Goal: Find specific page/section: Find specific page/section

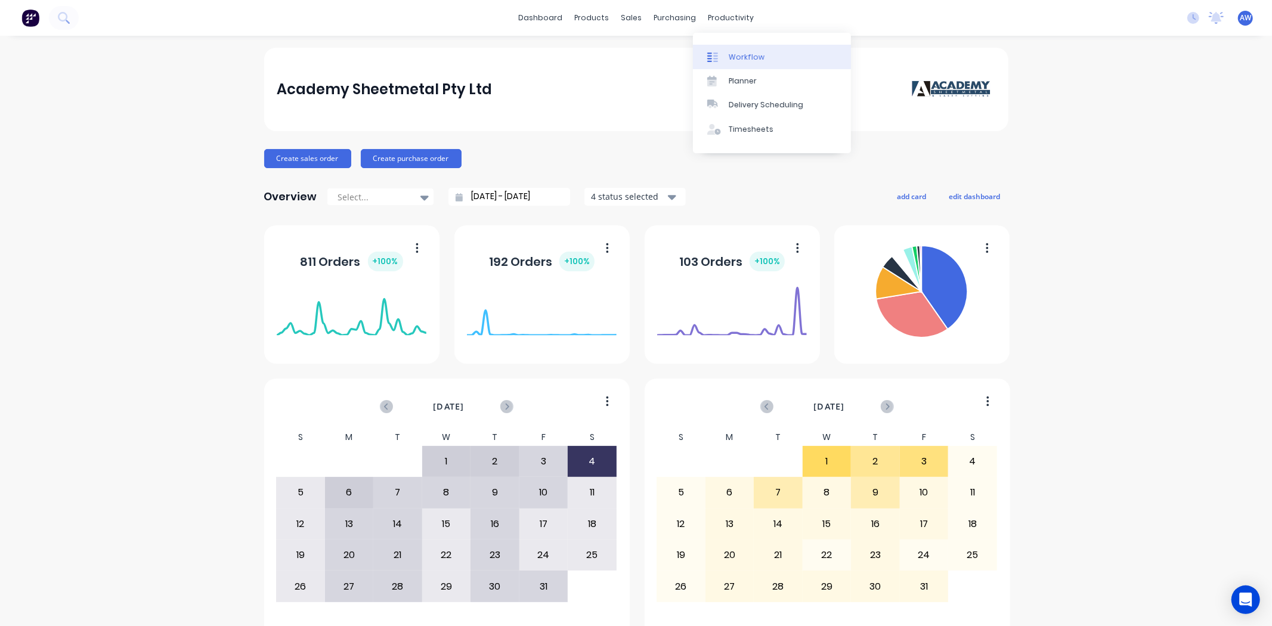
click at [749, 52] on div "Workflow" at bounding box center [747, 57] width 36 height 11
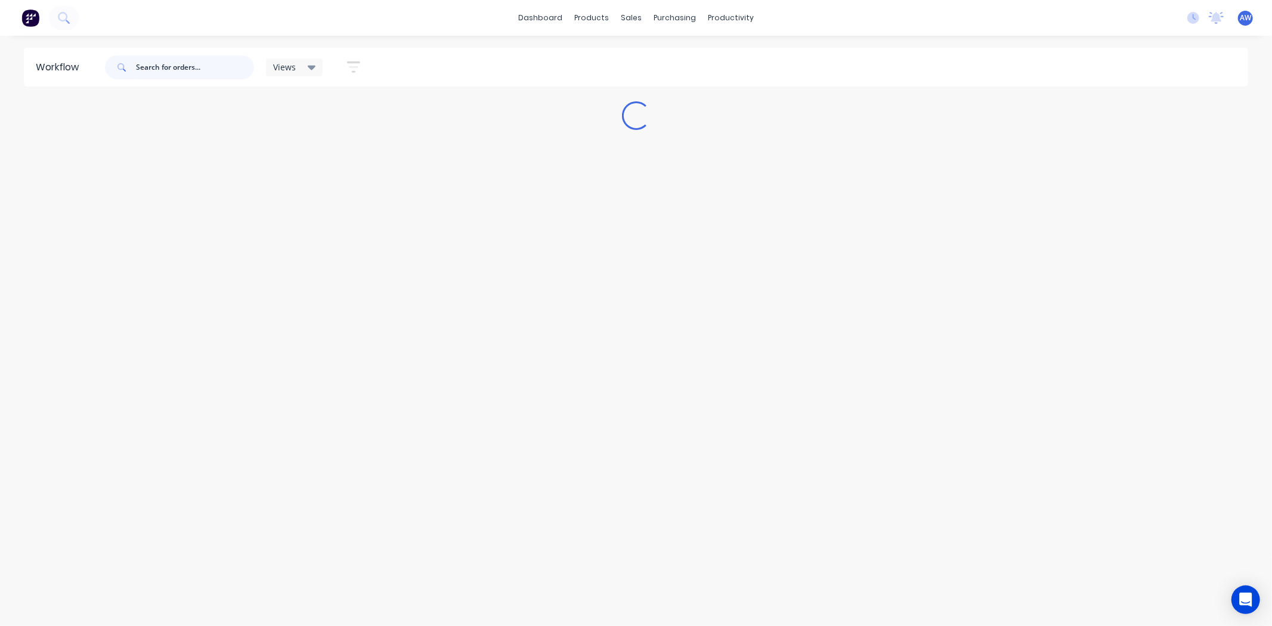
click at [183, 63] on input "text" at bounding box center [195, 67] width 118 height 24
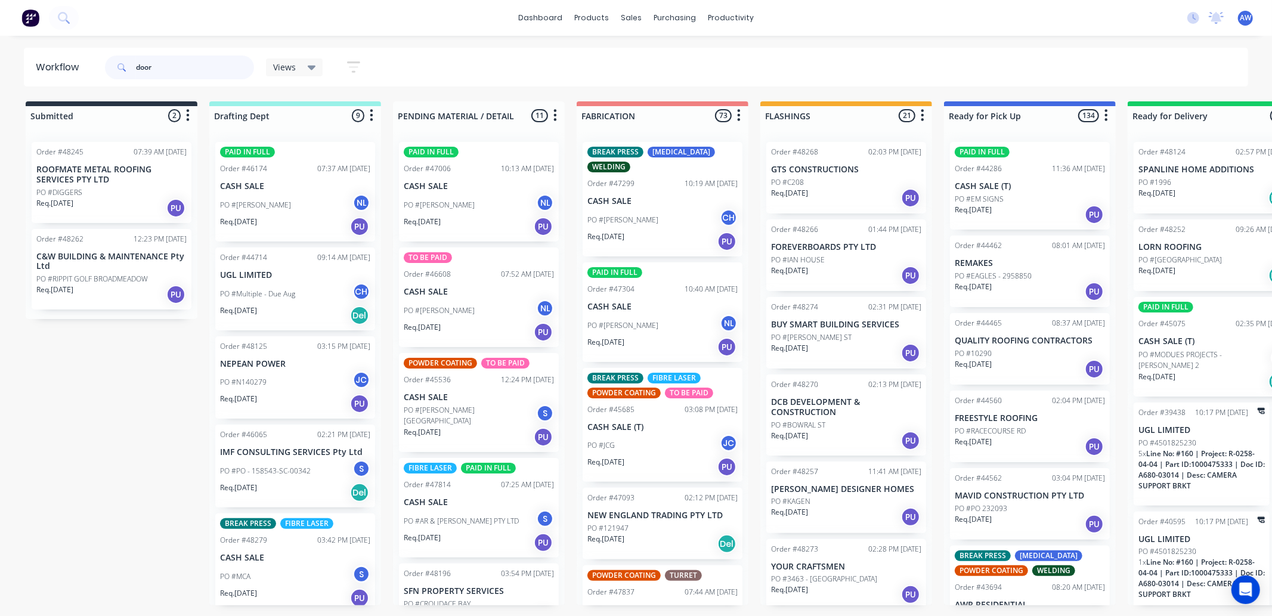
type input "doors"
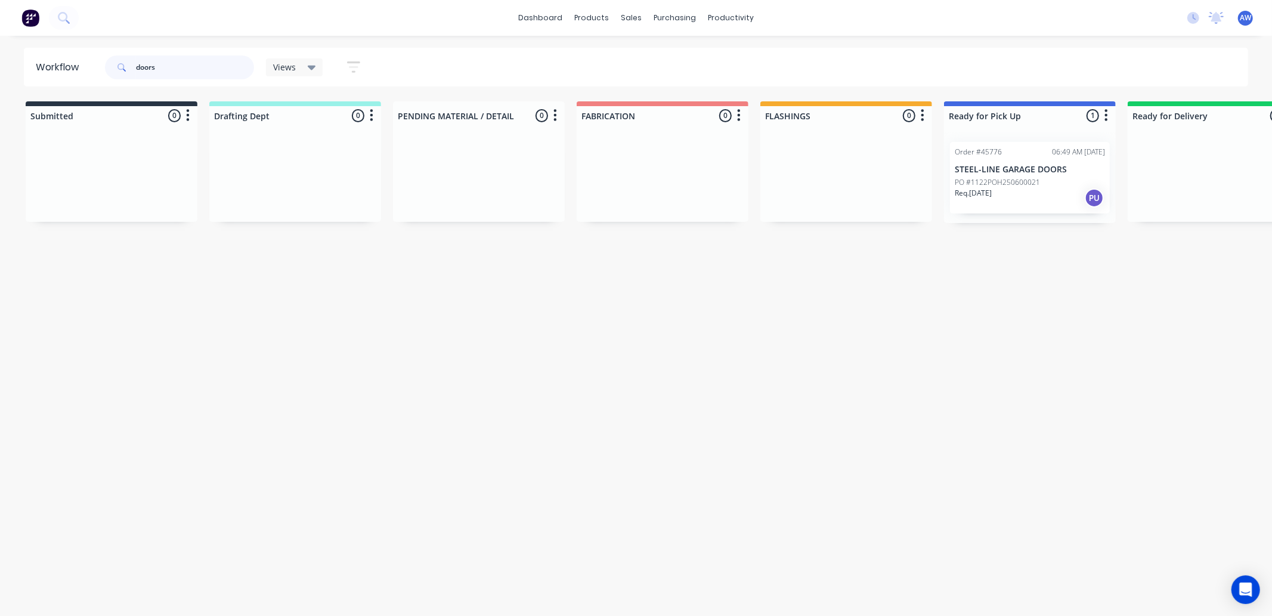
drag, startPoint x: 165, startPoint y: 74, endPoint x: 100, endPoint y: 62, distance: 66.7
click at [100, 62] on header "Workflow doors Views Save new view None (Default) edit Josh edit Nilesh edit Pr…" at bounding box center [636, 67] width 1225 height 39
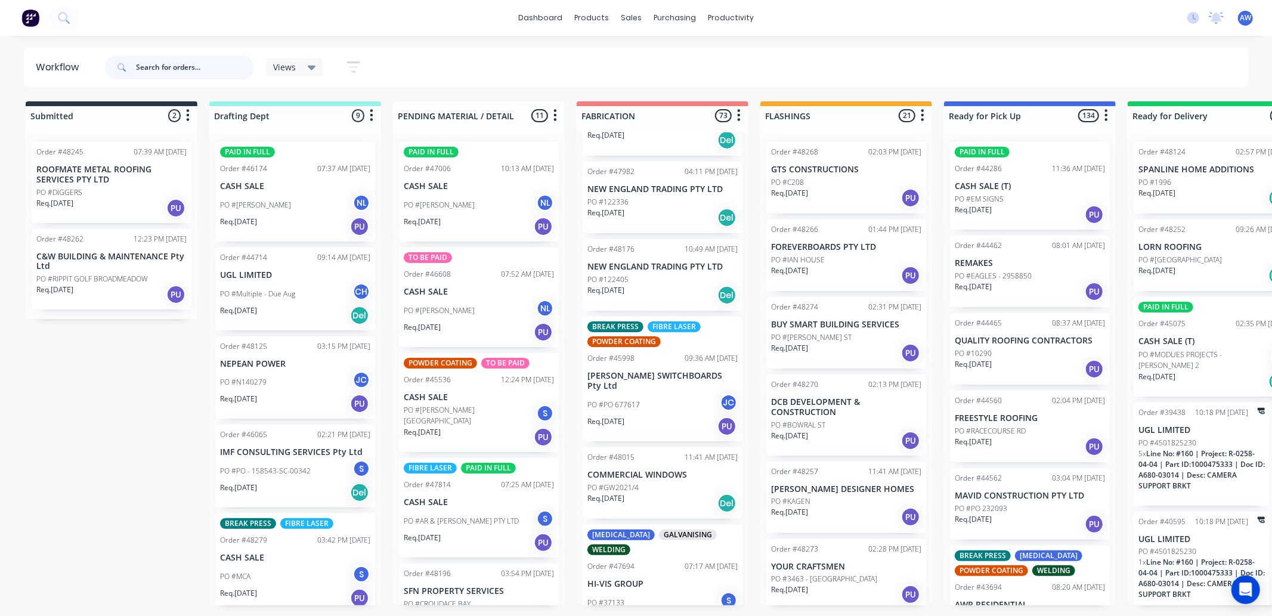
scroll to position [5897, 0]
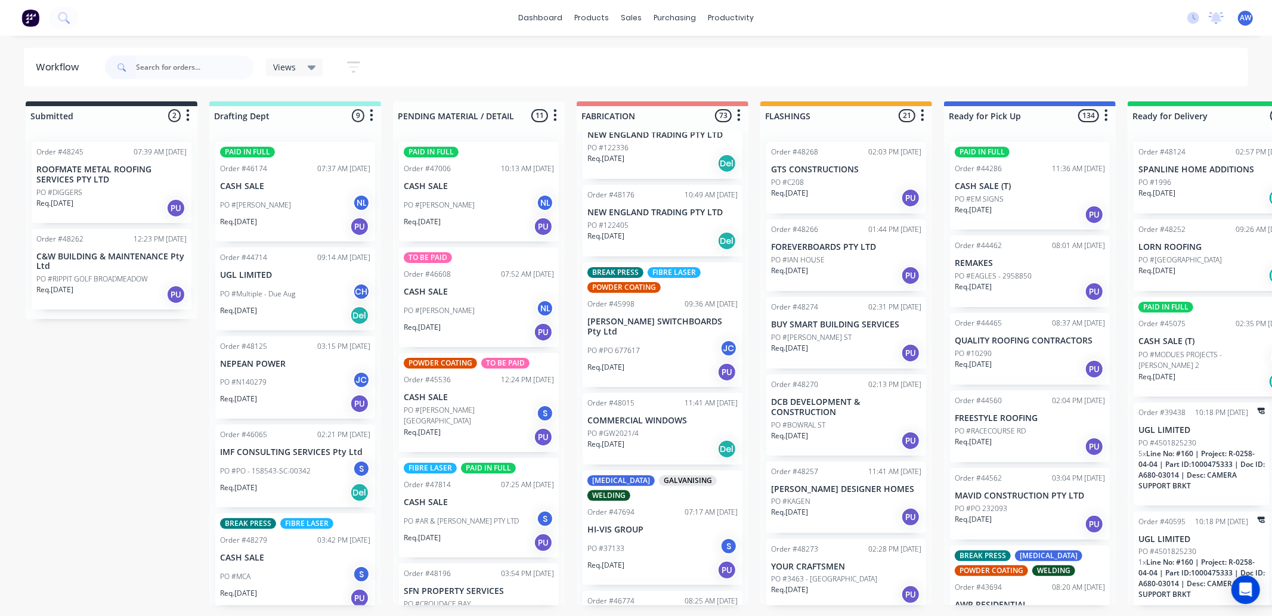
click at [640, 416] on p "COMMERCIAL WINDOWS" at bounding box center [662, 421] width 150 height 10
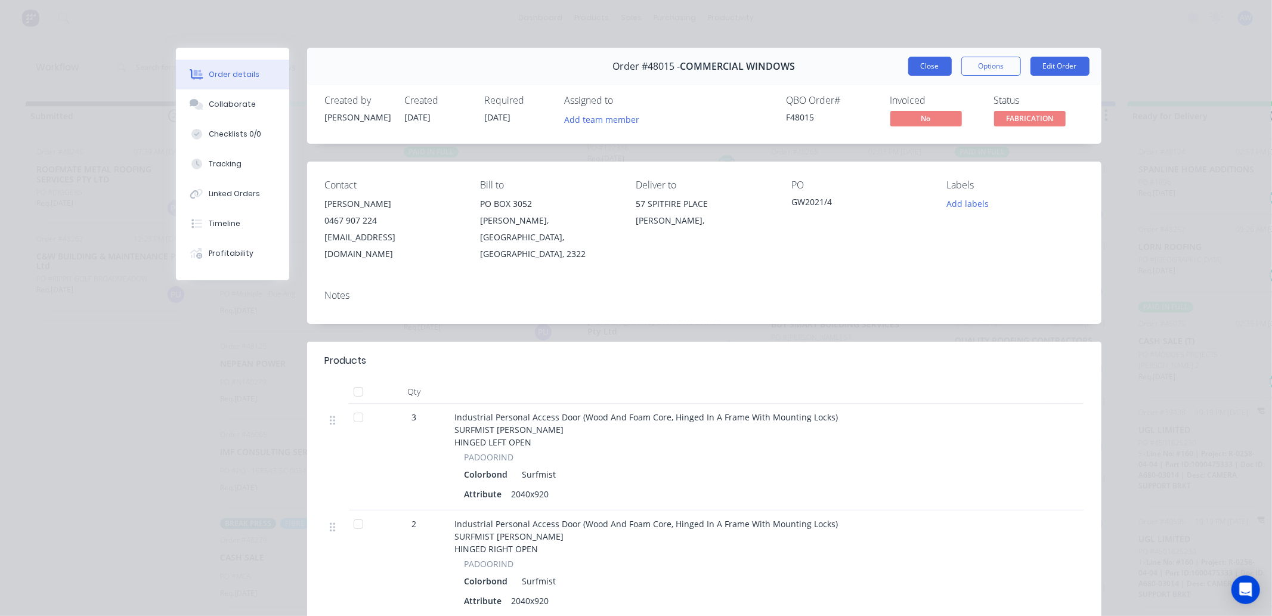
click at [916, 63] on button "Close" at bounding box center [930, 66] width 44 height 19
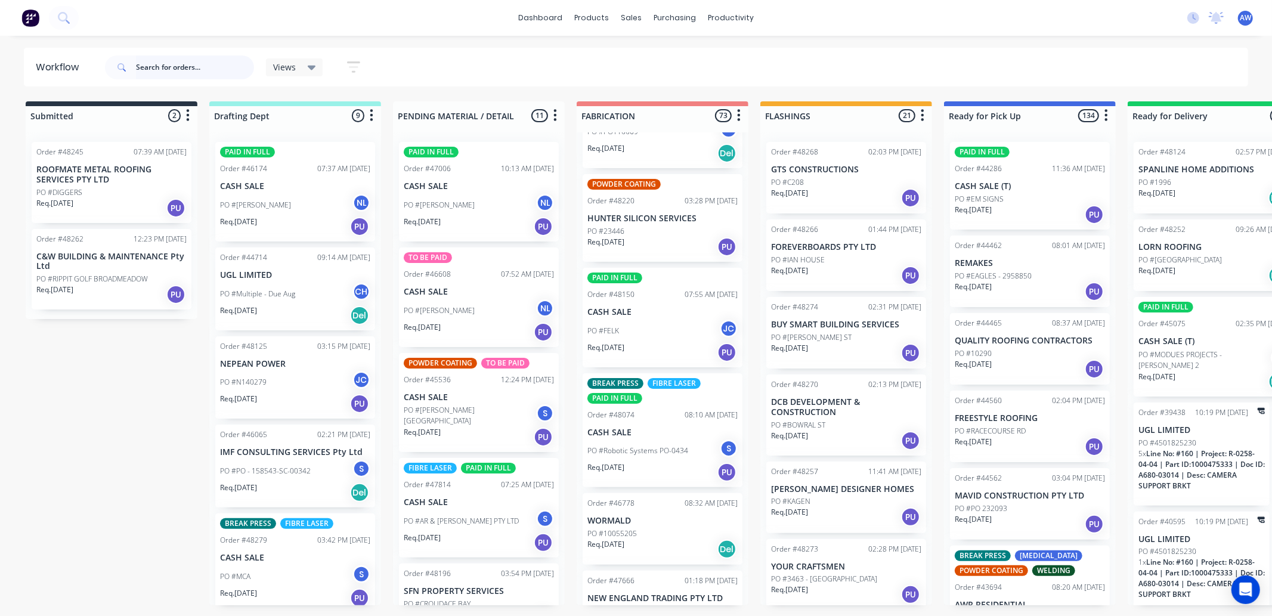
scroll to position [3511, 0]
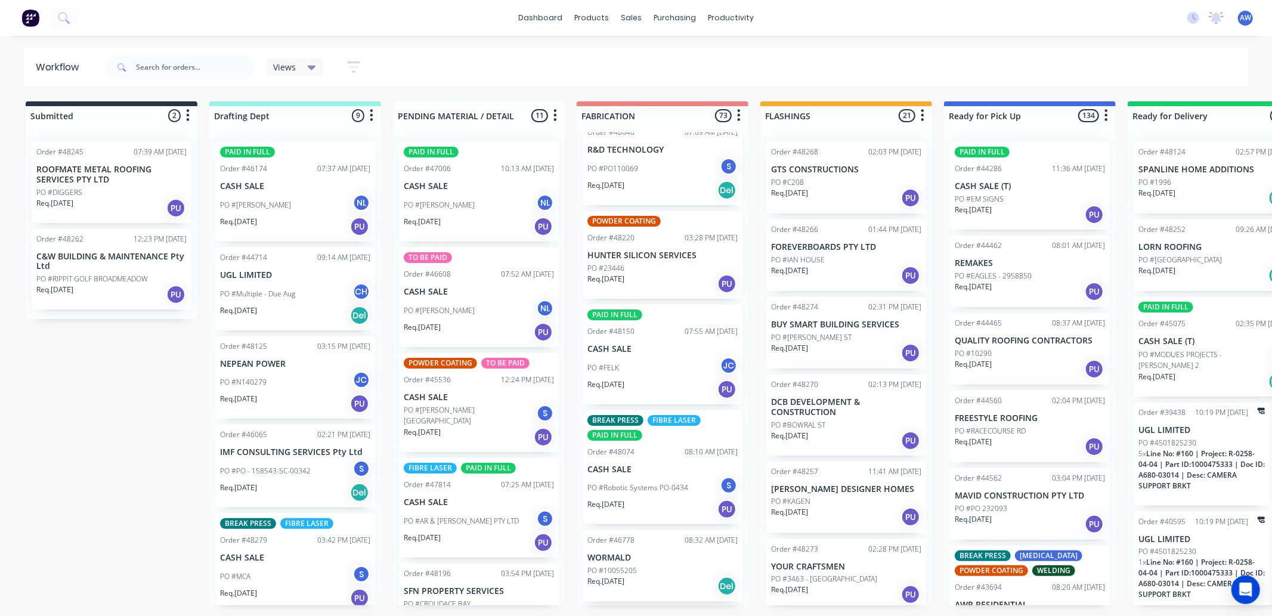
click at [646, 465] on p "CASH SALE" at bounding box center [662, 470] width 150 height 10
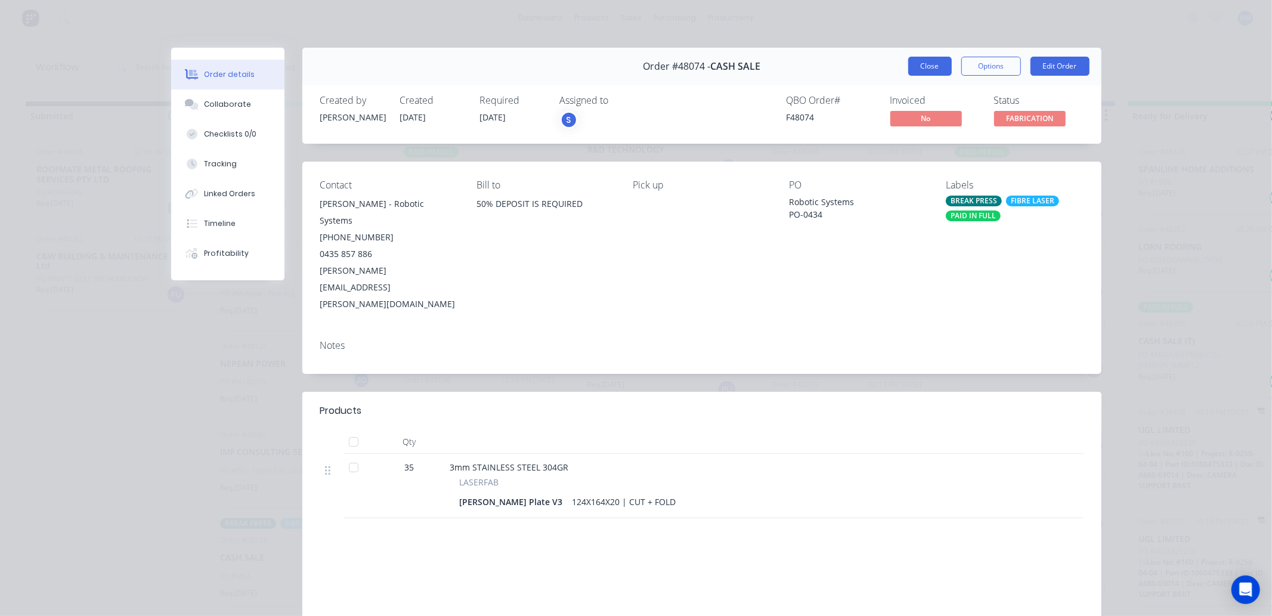
click at [926, 66] on button "Close" at bounding box center [930, 66] width 44 height 19
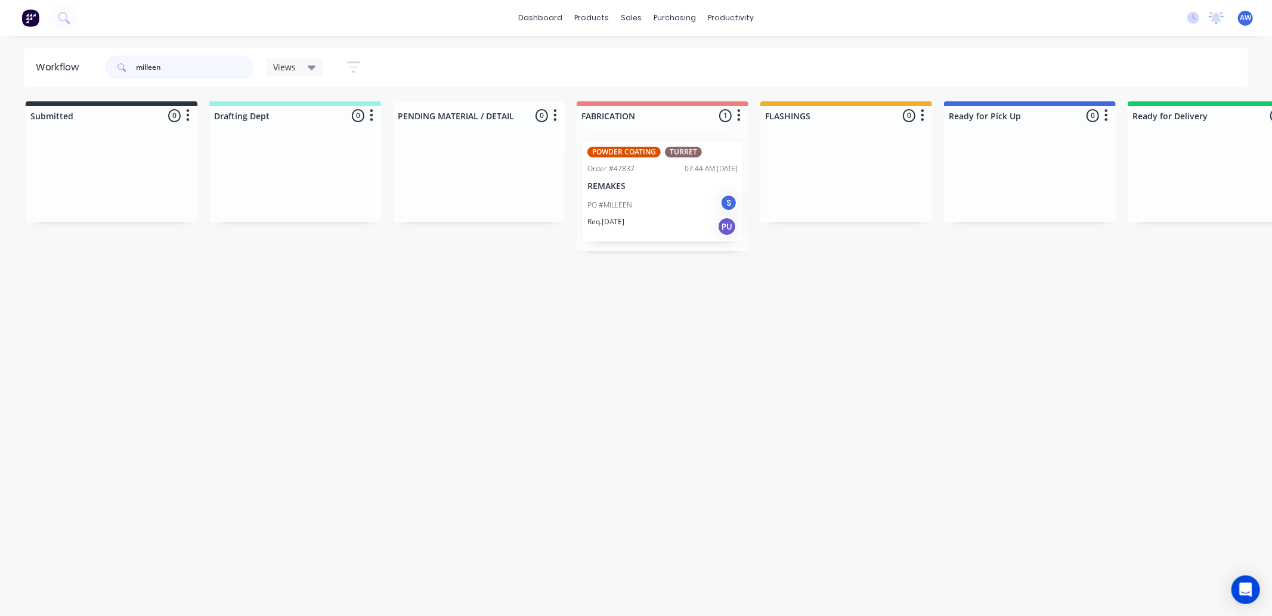
type input "milleen"
click at [663, 197] on div "PO #MILLEEN S" at bounding box center [662, 205] width 150 height 23
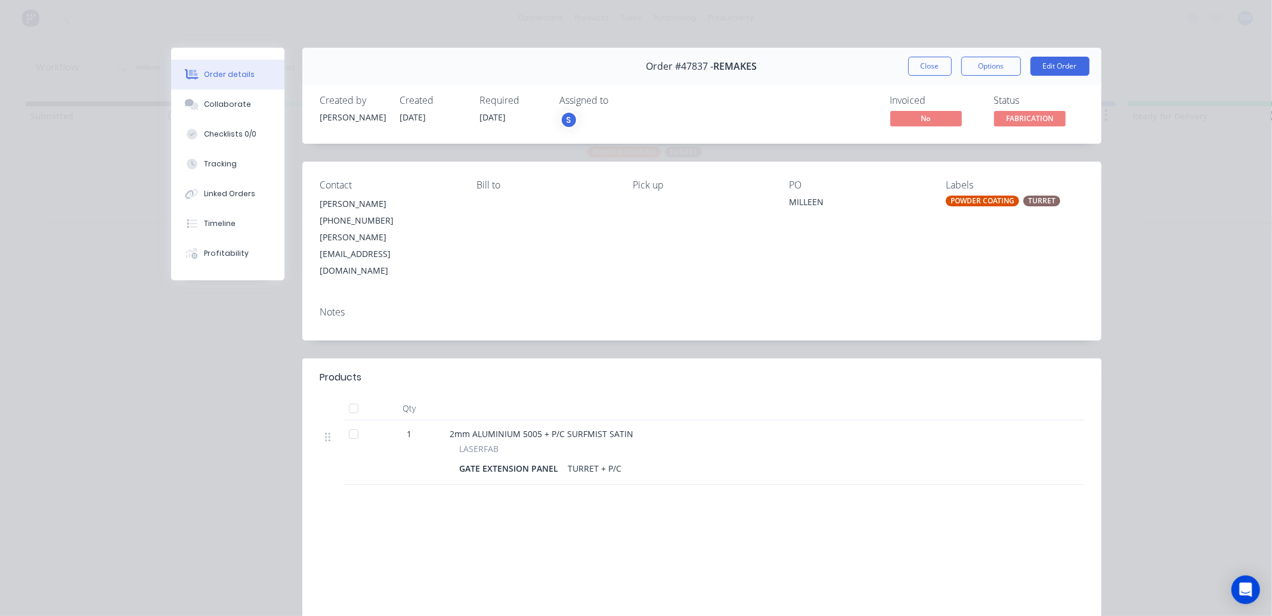
drag, startPoint x: 939, startPoint y: 64, endPoint x: 921, endPoint y: 64, distance: 18.5
click at [931, 64] on button "Close" at bounding box center [930, 66] width 44 height 19
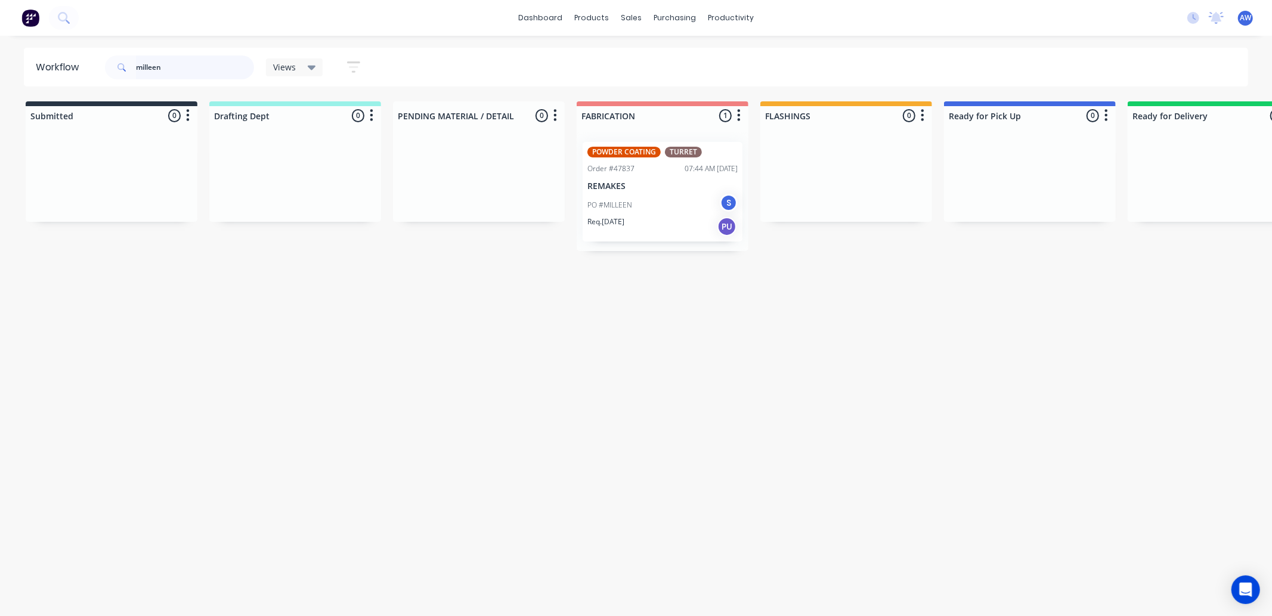
drag, startPoint x: 203, startPoint y: 70, endPoint x: 105, endPoint y: 60, distance: 98.3
click at [105, 60] on div "milleen" at bounding box center [179, 67] width 149 height 24
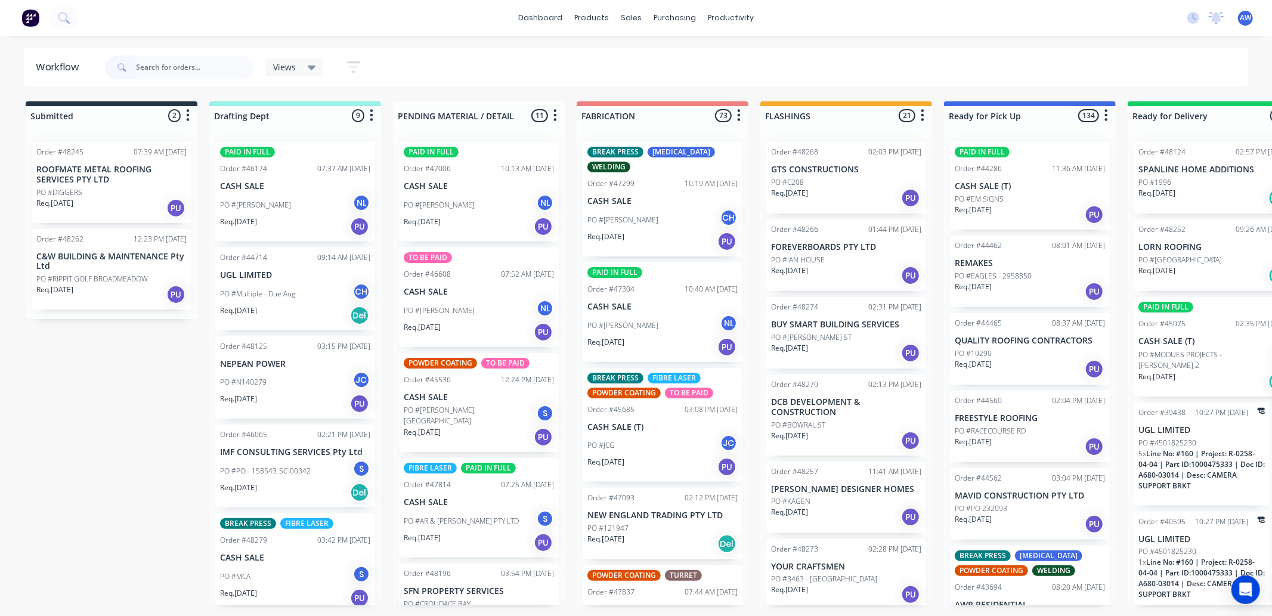
click at [110, 187] on div "PO #DIGGERS" at bounding box center [111, 192] width 150 height 11
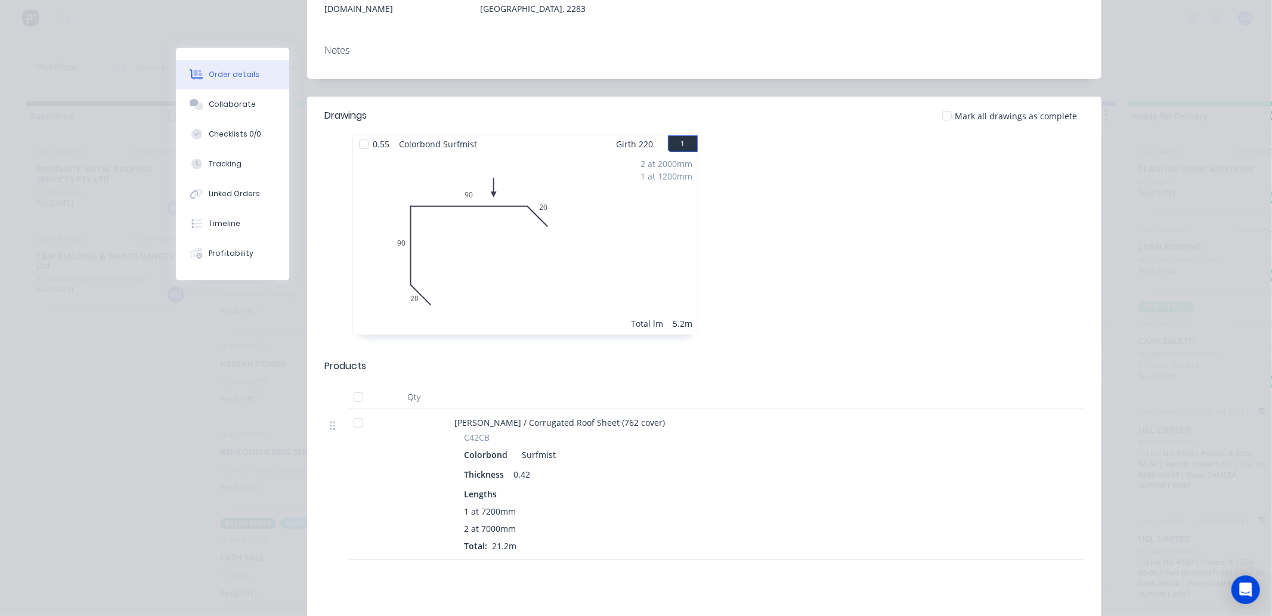
scroll to position [265, 0]
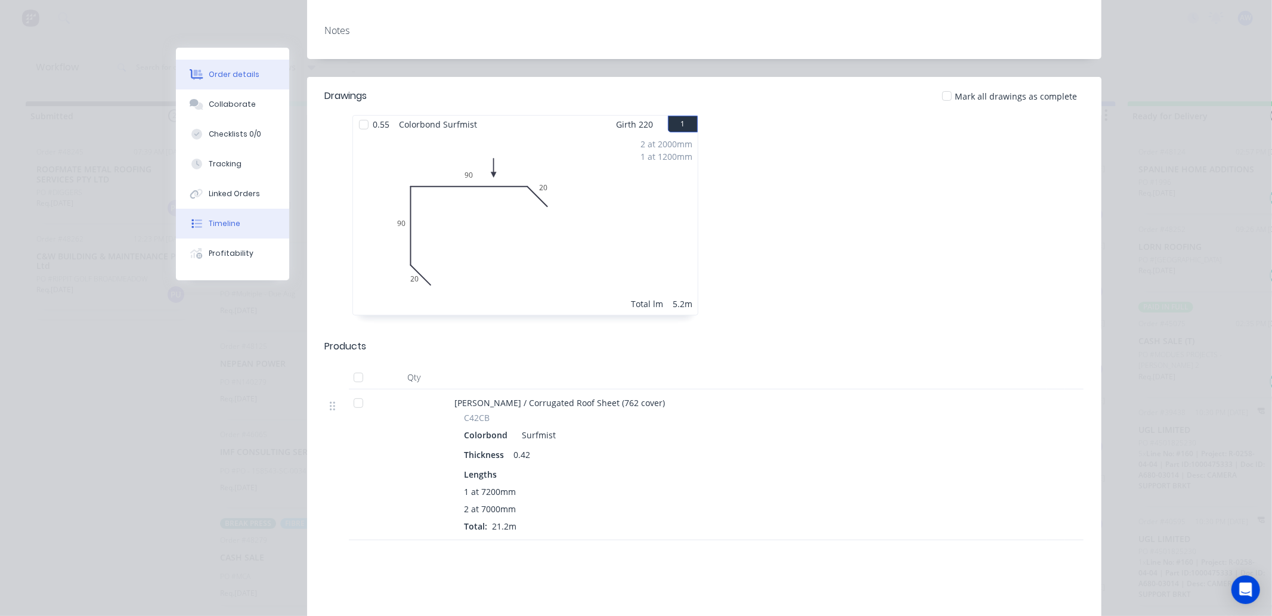
click at [228, 228] on div "Timeline" at bounding box center [225, 223] width 32 height 11
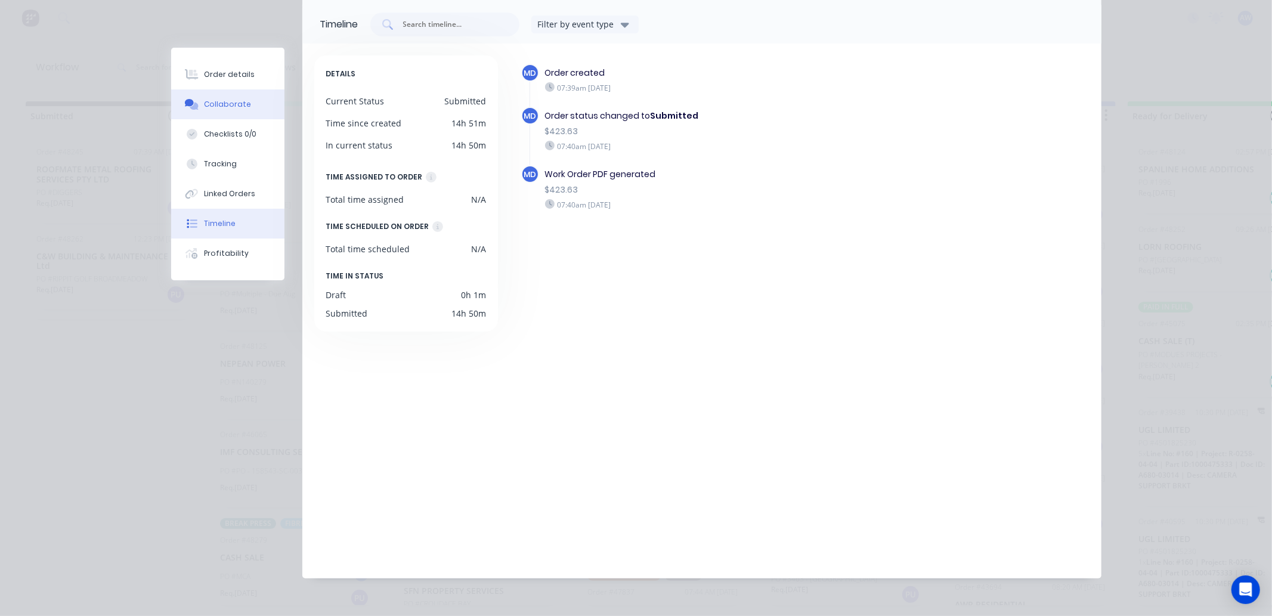
click at [233, 101] on div "Collaborate" at bounding box center [227, 104] width 47 height 11
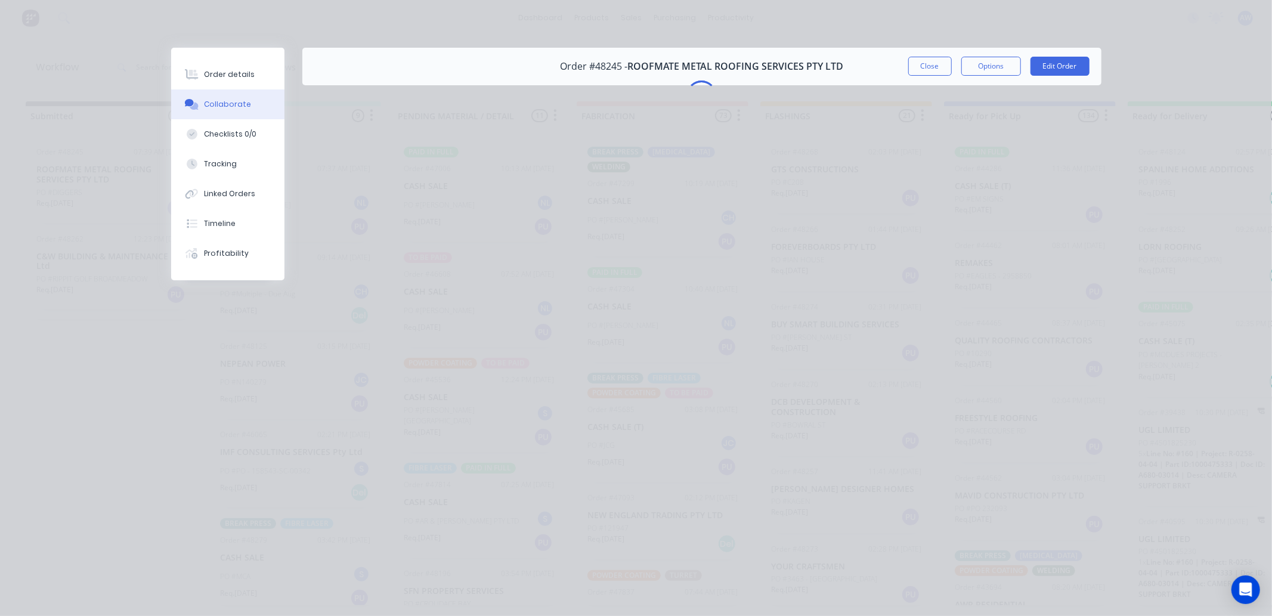
scroll to position [0, 0]
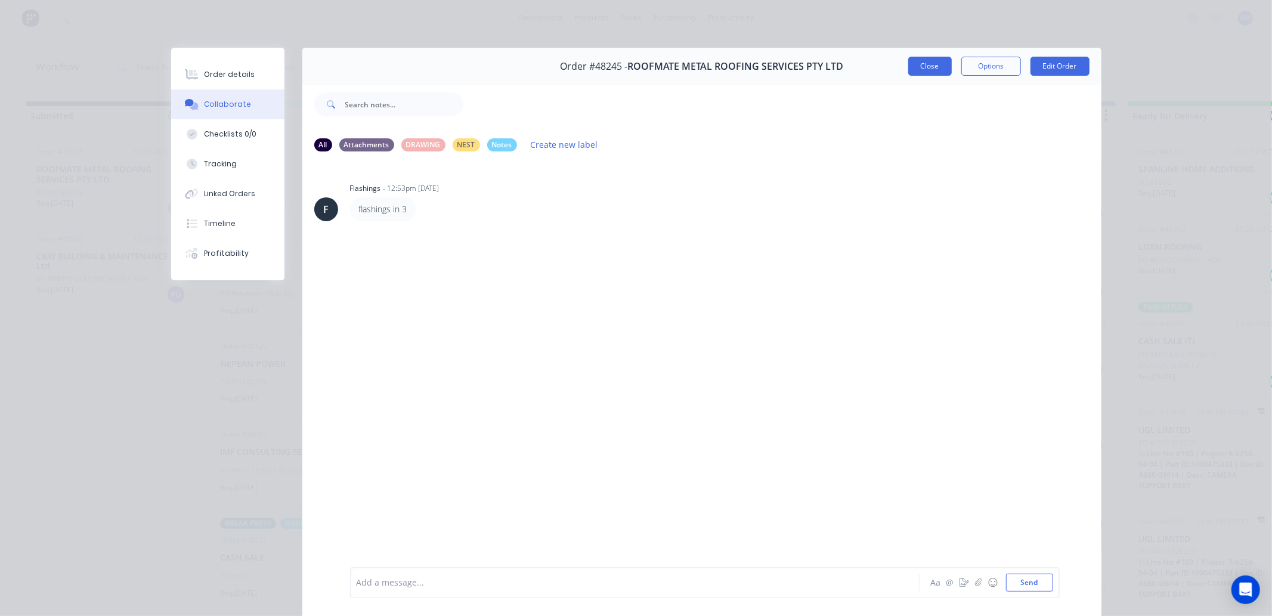
click at [927, 70] on button "Close" at bounding box center [930, 66] width 44 height 19
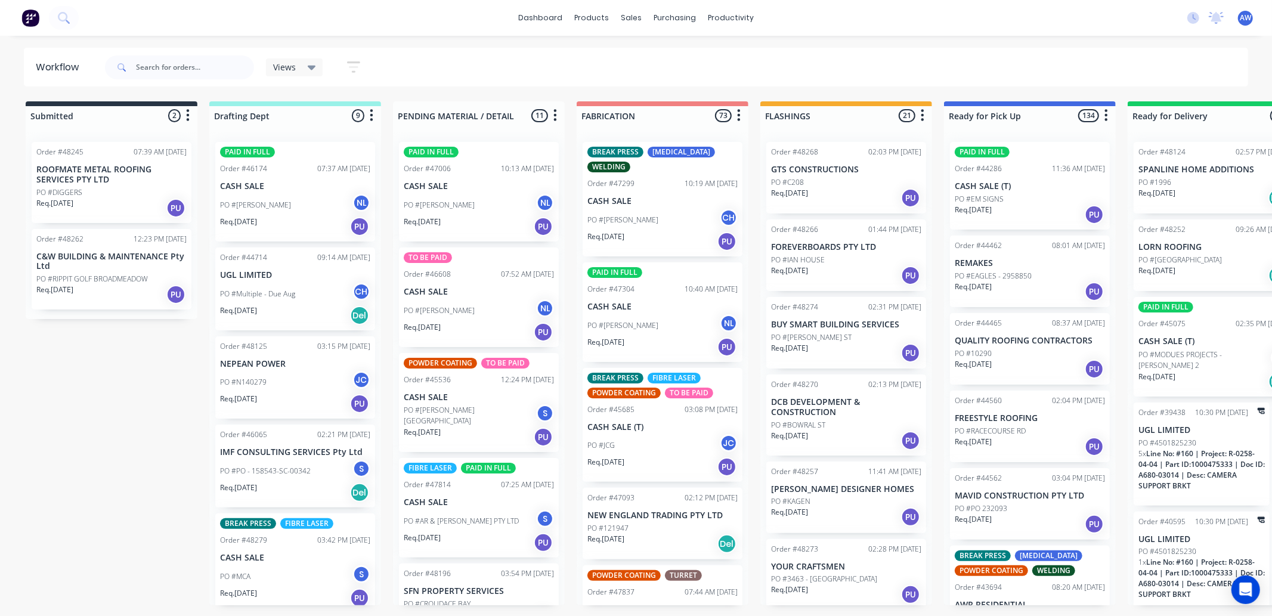
click at [106, 262] on p "C&W BUILDING & MAINTENANCE Pty Ltd" at bounding box center [111, 262] width 150 height 20
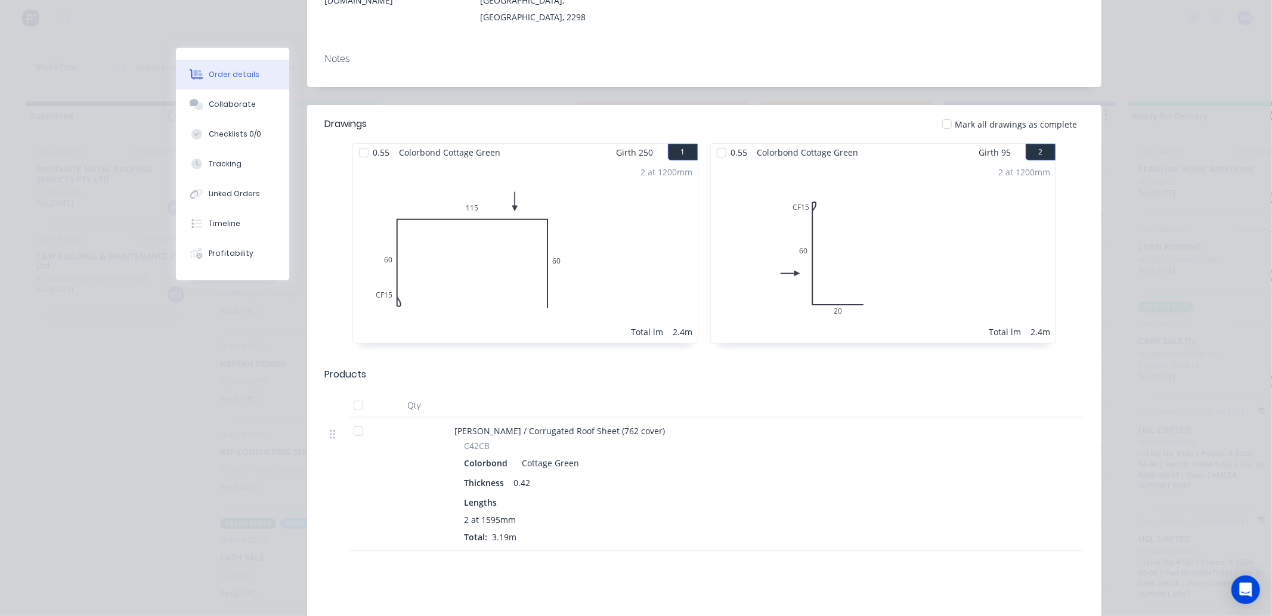
scroll to position [265, 0]
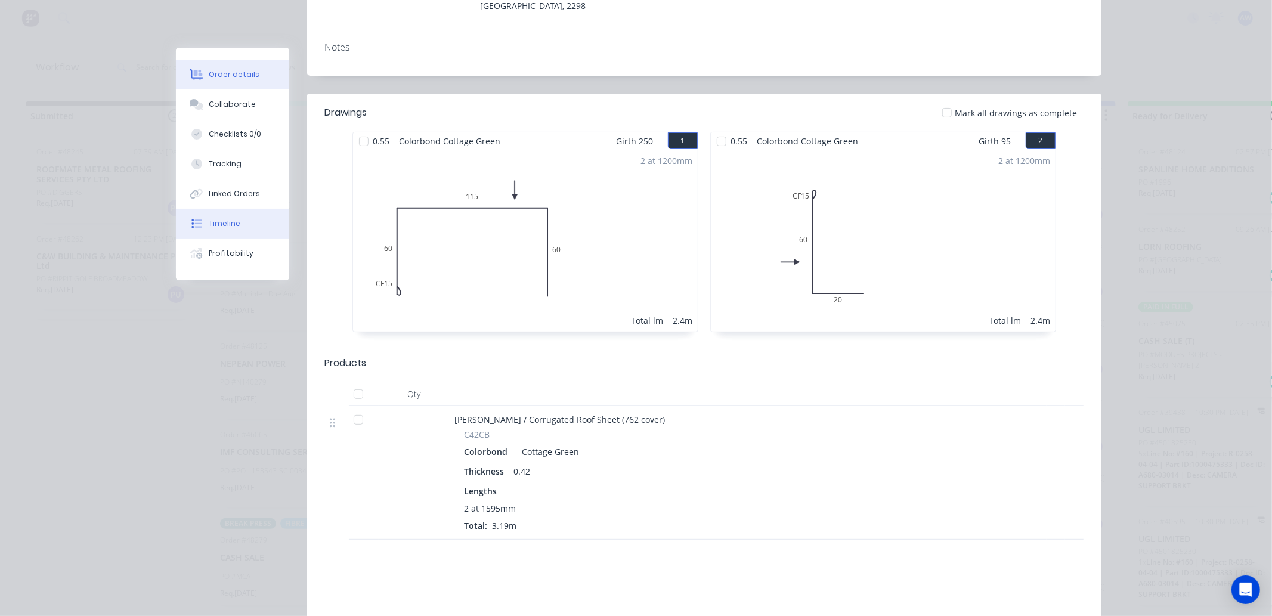
click at [225, 227] on div "Timeline" at bounding box center [225, 223] width 32 height 11
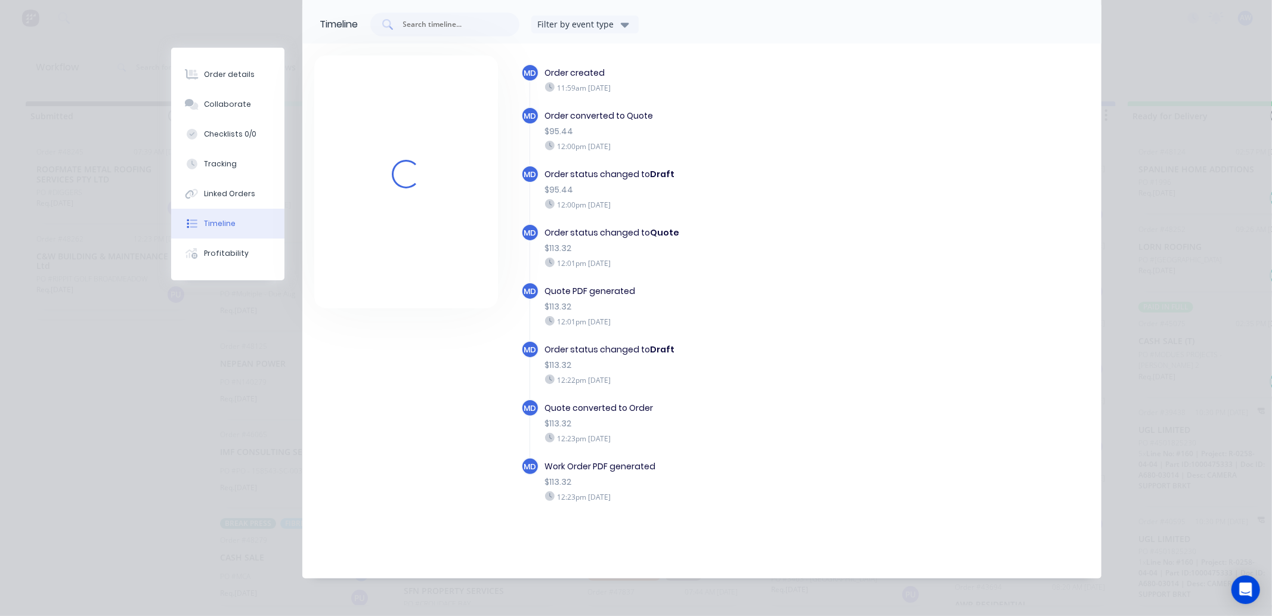
scroll to position [84, 0]
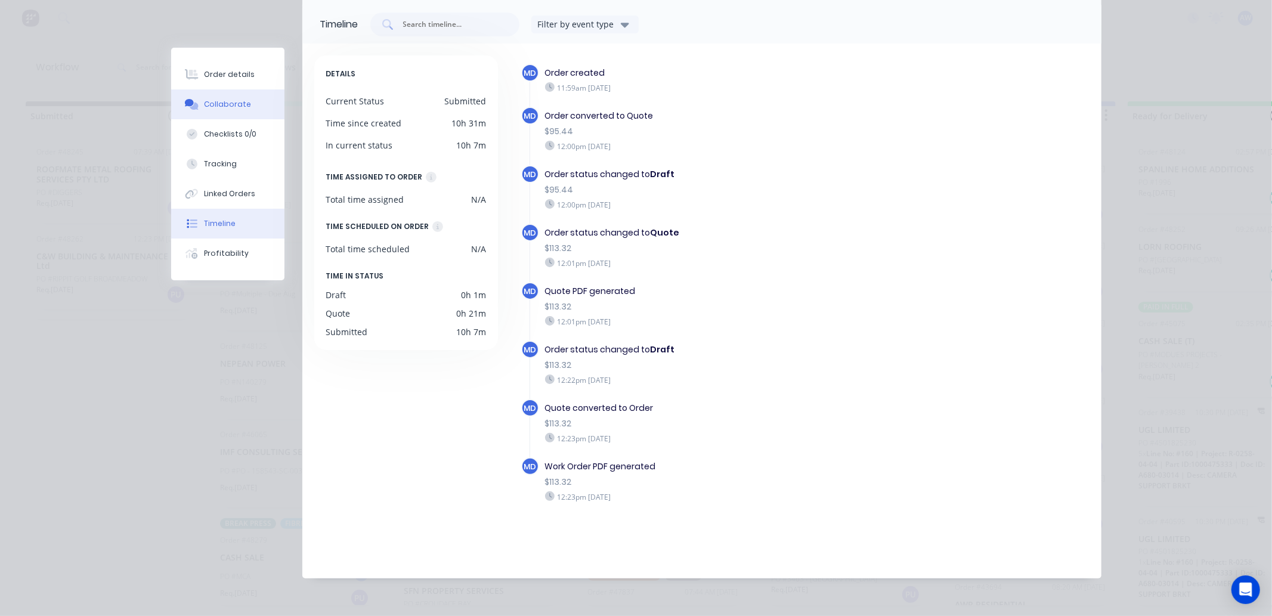
click at [236, 106] on div "Collaborate" at bounding box center [227, 104] width 47 height 11
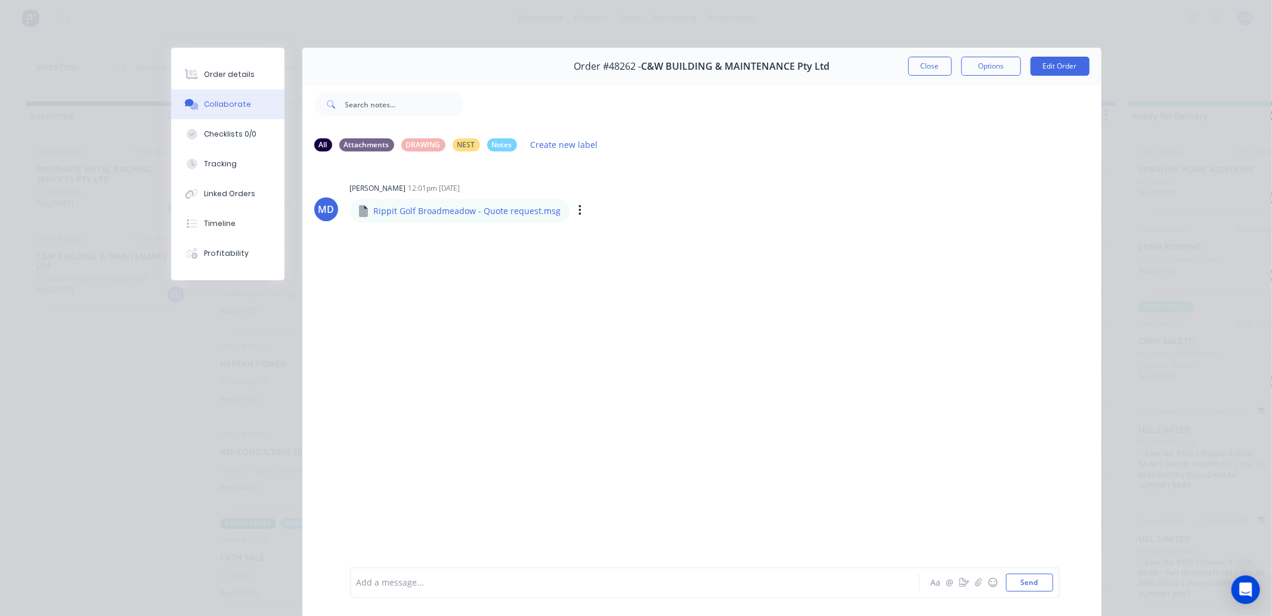
click at [507, 208] on p "Rippit Golf Broadmeadow - Quote request.msg" at bounding box center [467, 211] width 187 height 12
click at [936, 66] on button "Close" at bounding box center [930, 66] width 44 height 19
